Goal: Information Seeking & Learning: Learn about a topic

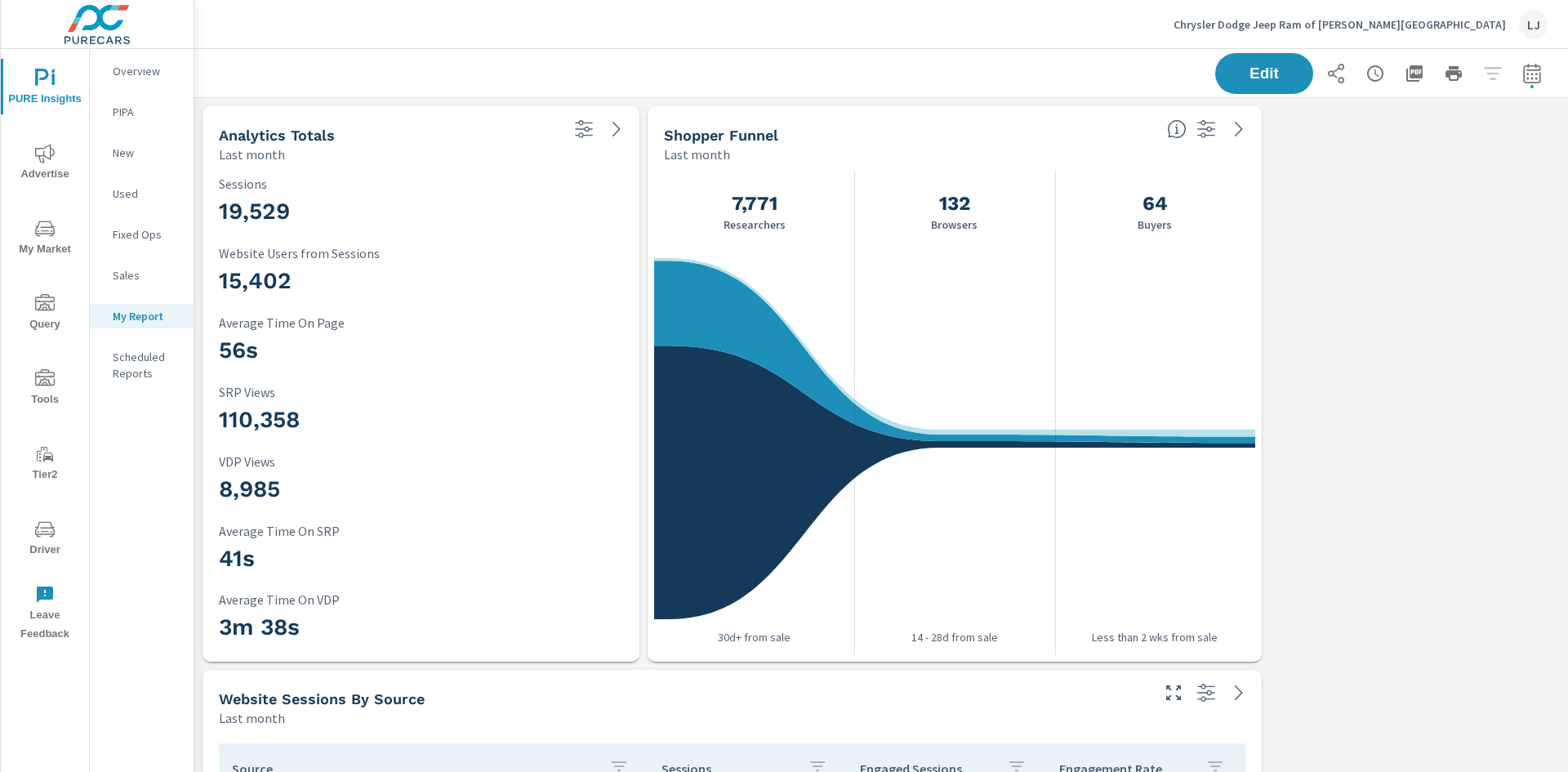
scroll to position [3605, 1386]
click at [64, 165] on span "Advertise" at bounding box center [45, 164] width 78 height 40
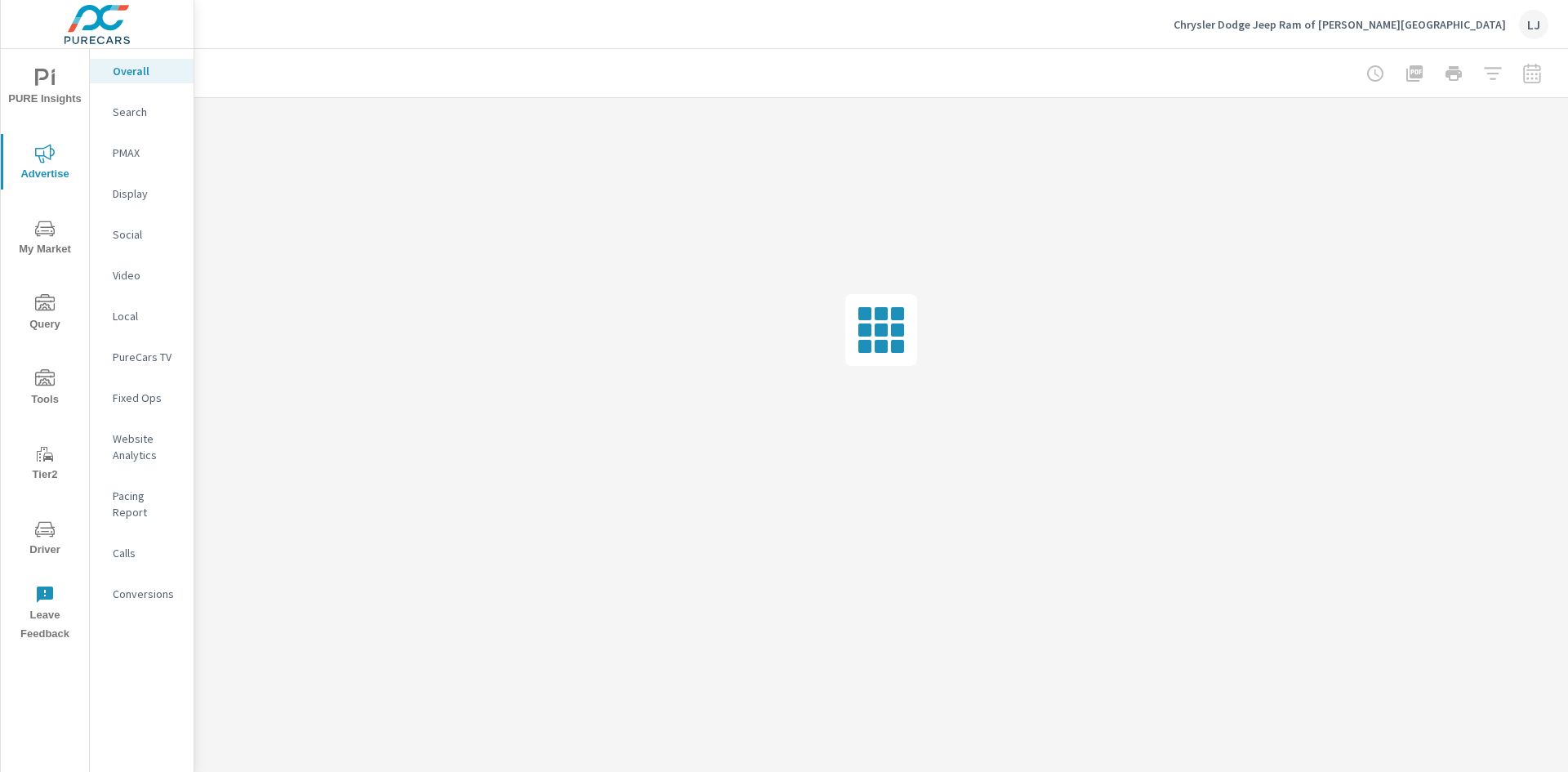
click at [130, 266] on div "Video" at bounding box center [142, 275] width 103 height 24
click at [169, 351] on p "PureCars TV" at bounding box center [146, 358] width 67 height 17
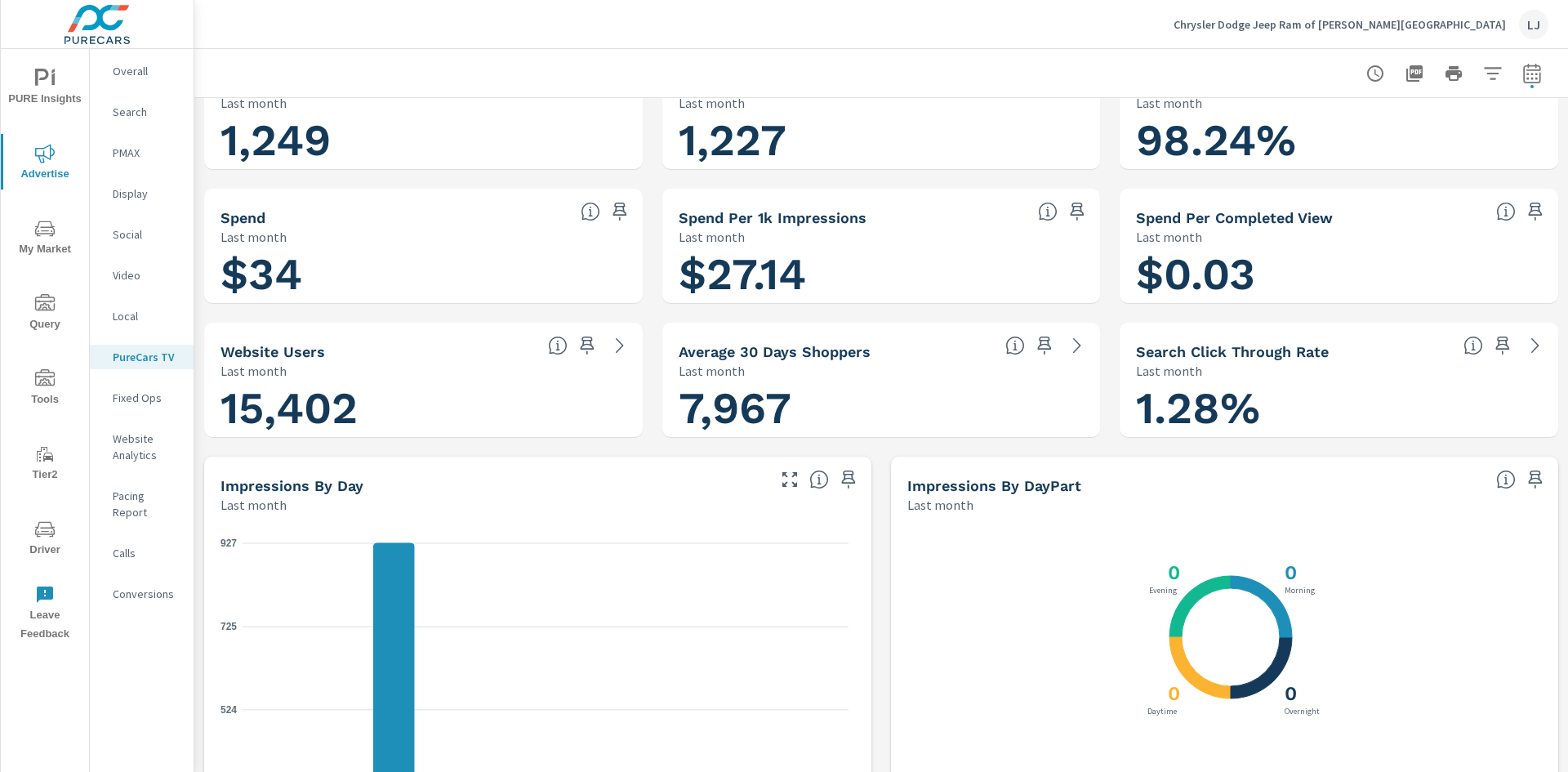
scroll to position [82, 0]
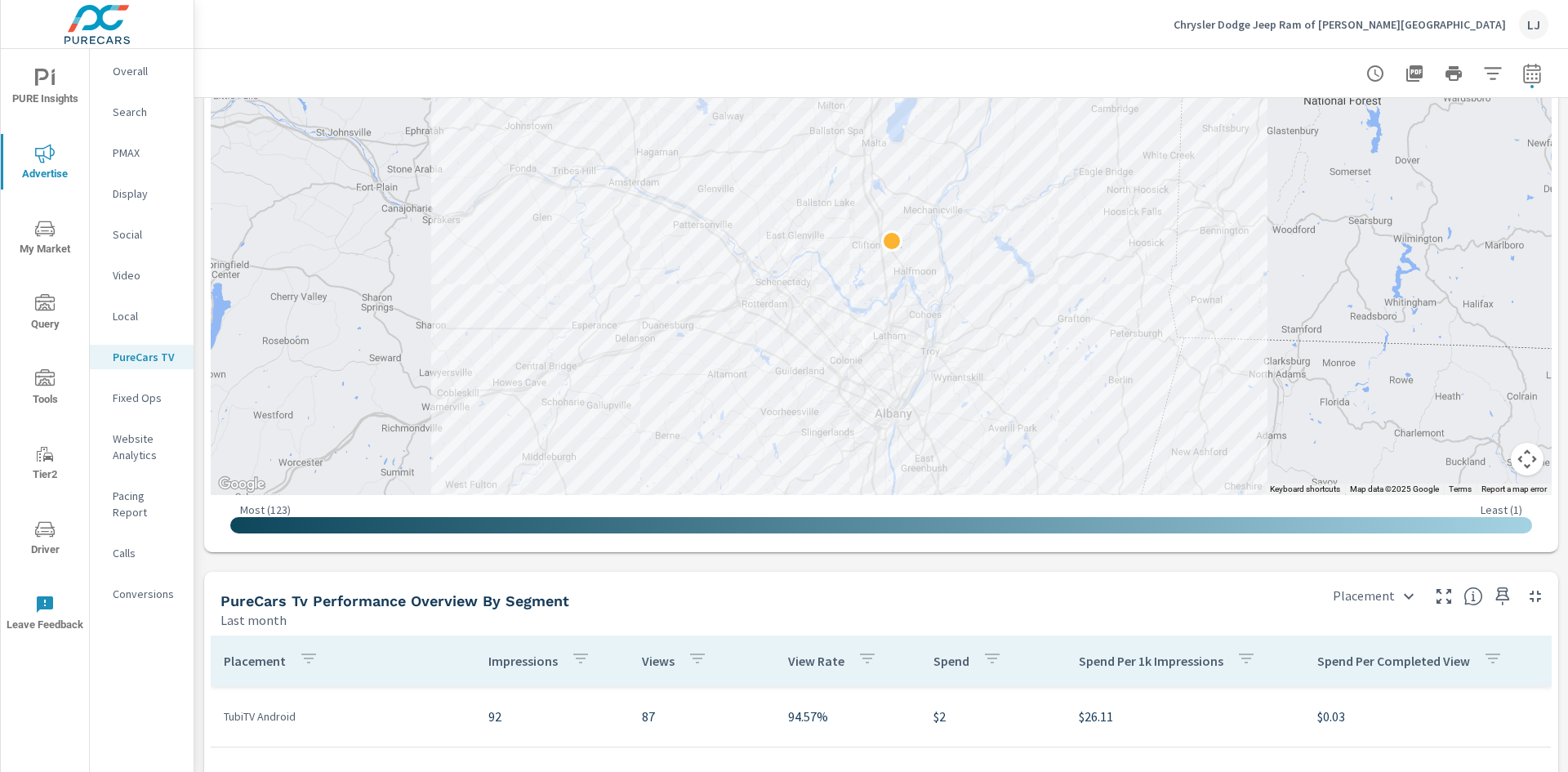
scroll to position [1552, 0]
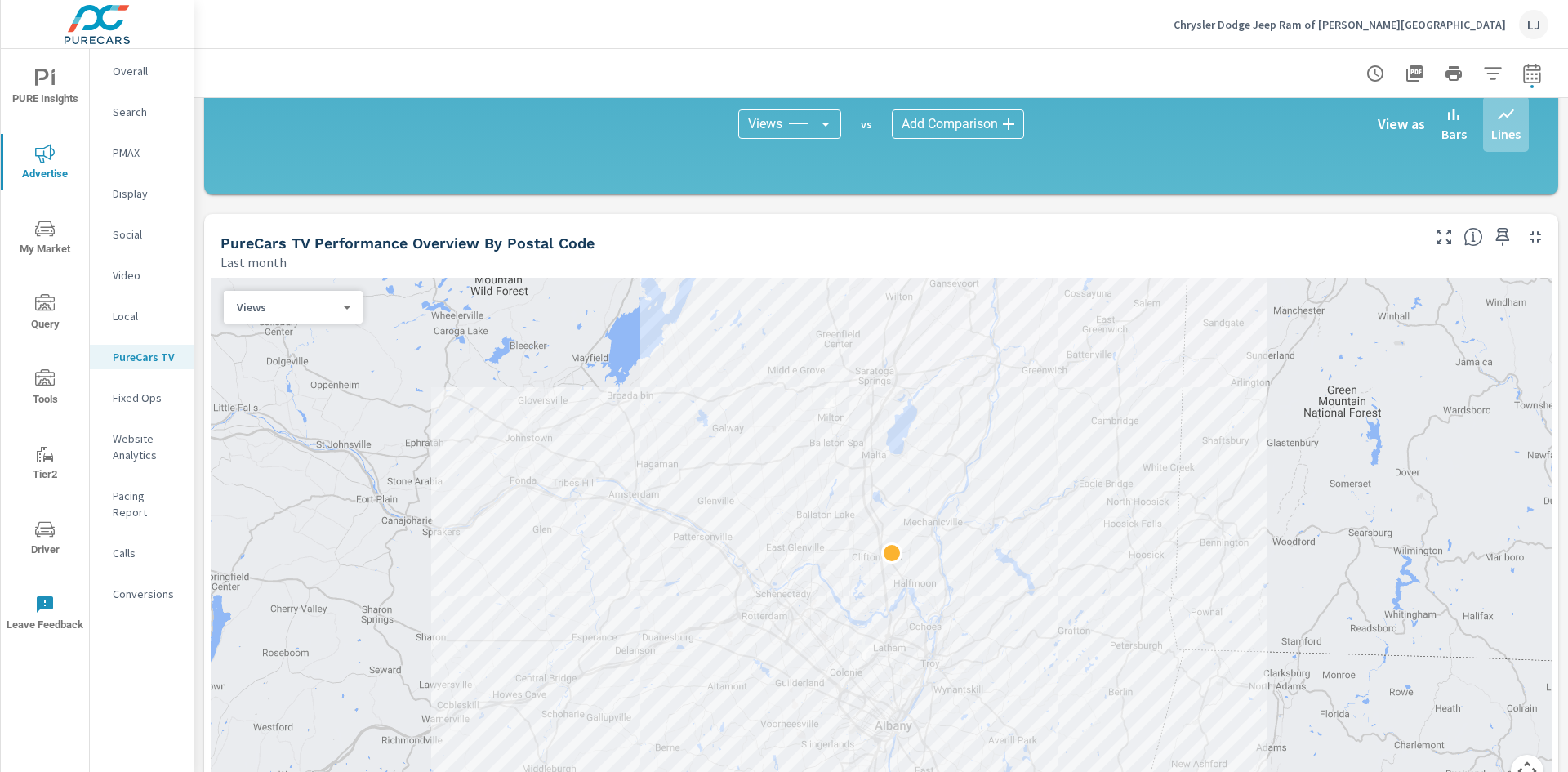
scroll to position [1226, 0]
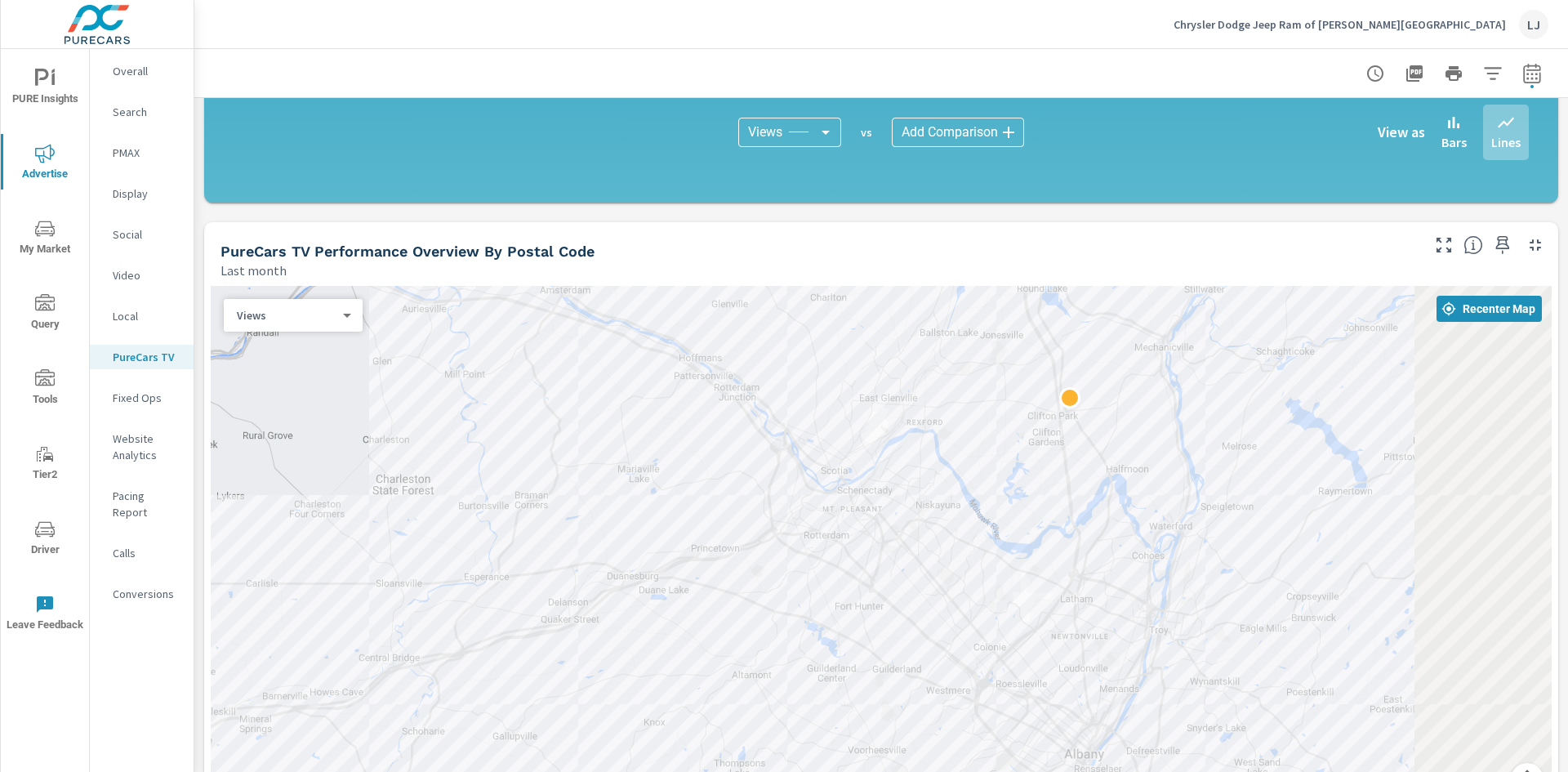
drag, startPoint x: 1271, startPoint y: 429, endPoint x: 1068, endPoint y: 321, distance: 229.9
click at [1068, 321] on div at bounding box center [881, 550] width 1341 height 529
